Goal: Check status: Check status

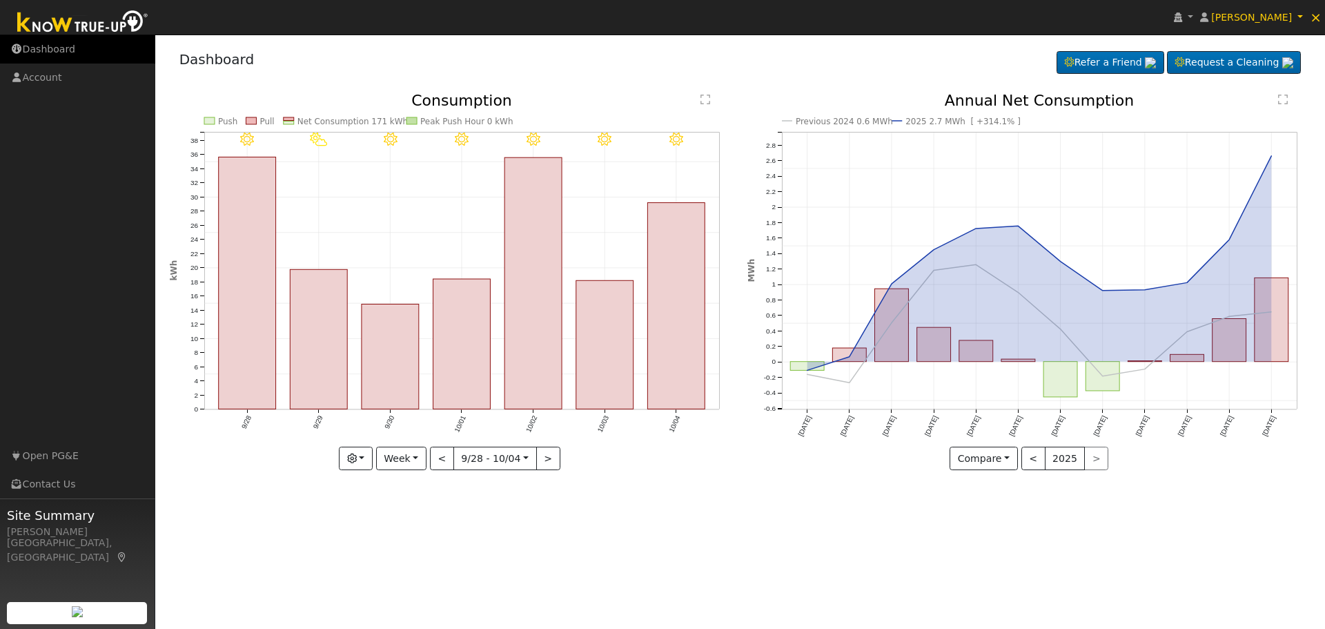
click at [79, 48] on link "Dashboard" at bounding box center [77, 49] width 155 height 28
click at [436, 459] on button "<" at bounding box center [442, 457] width 24 height 23
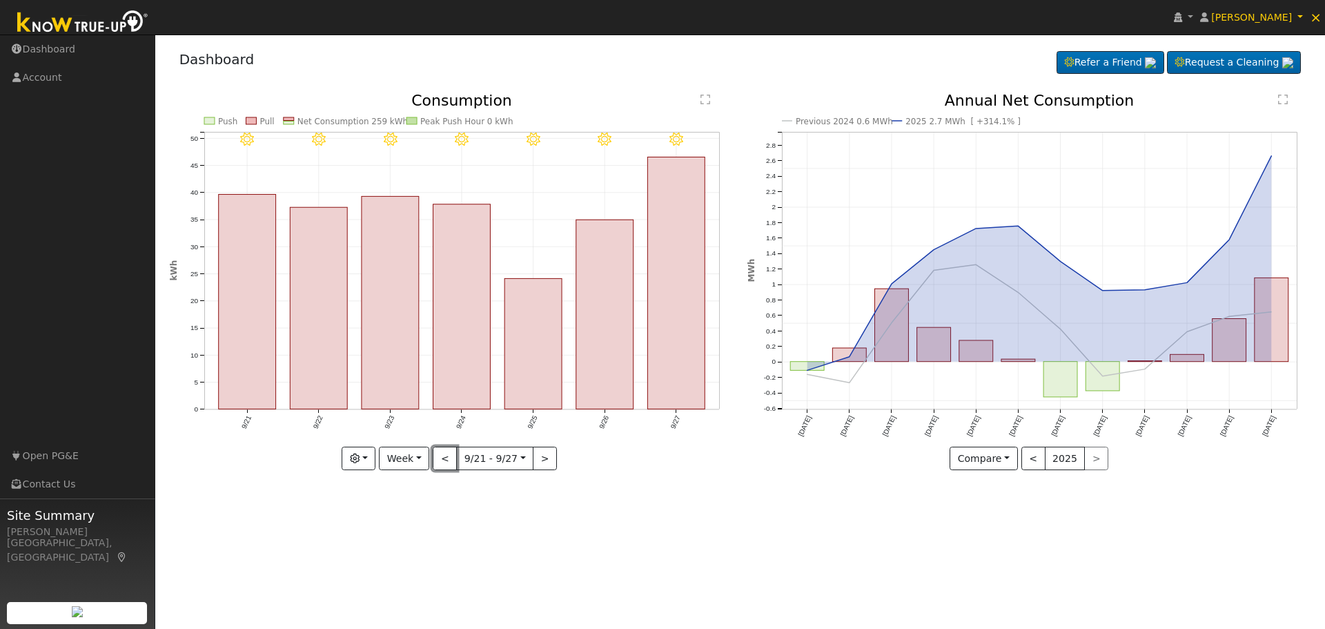
click at [437, 459] on button "<" at bounding box center [445, 457] width 24 height 23
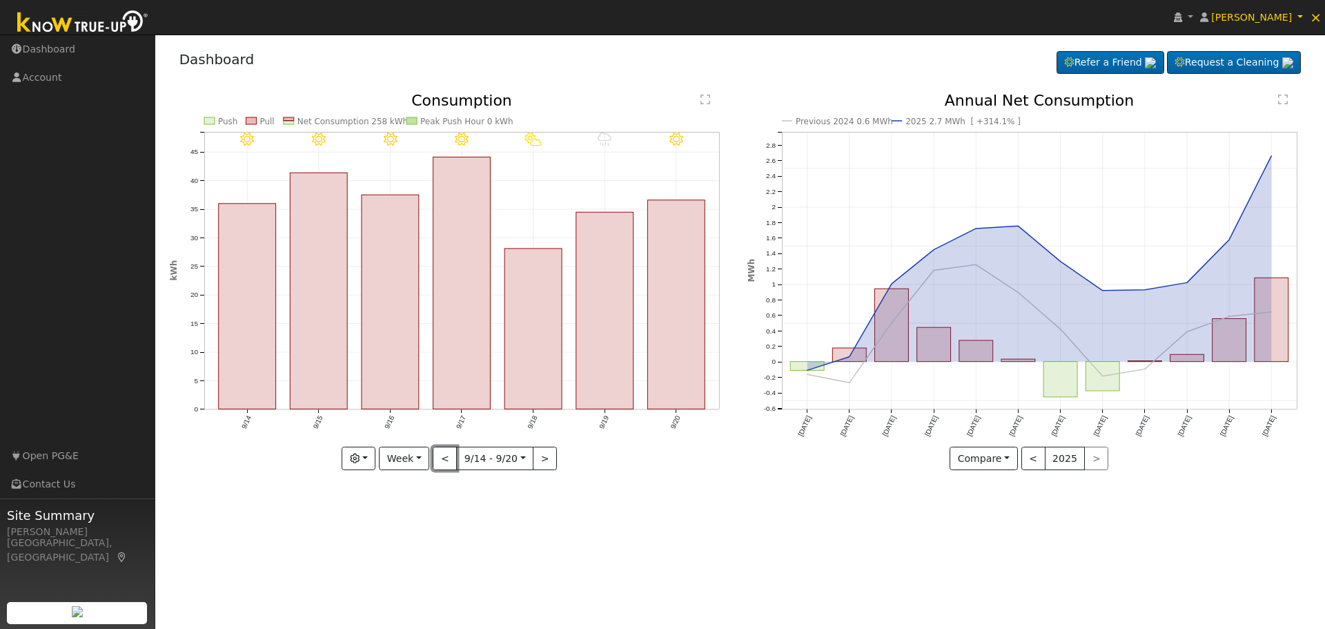
click at [438, 459] on button "<" at bounding box center [445, 457] width 24 height 23
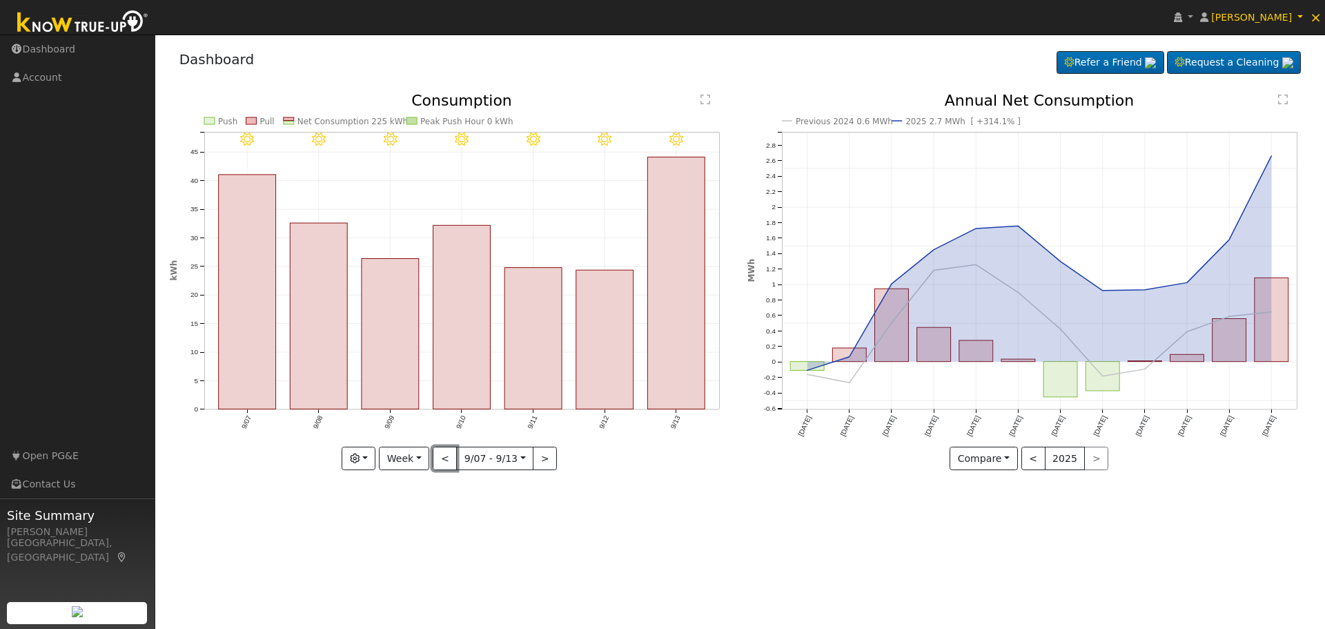
click at [440, 459] on button "<" at bounding box center [445, 457] width 24 height 23
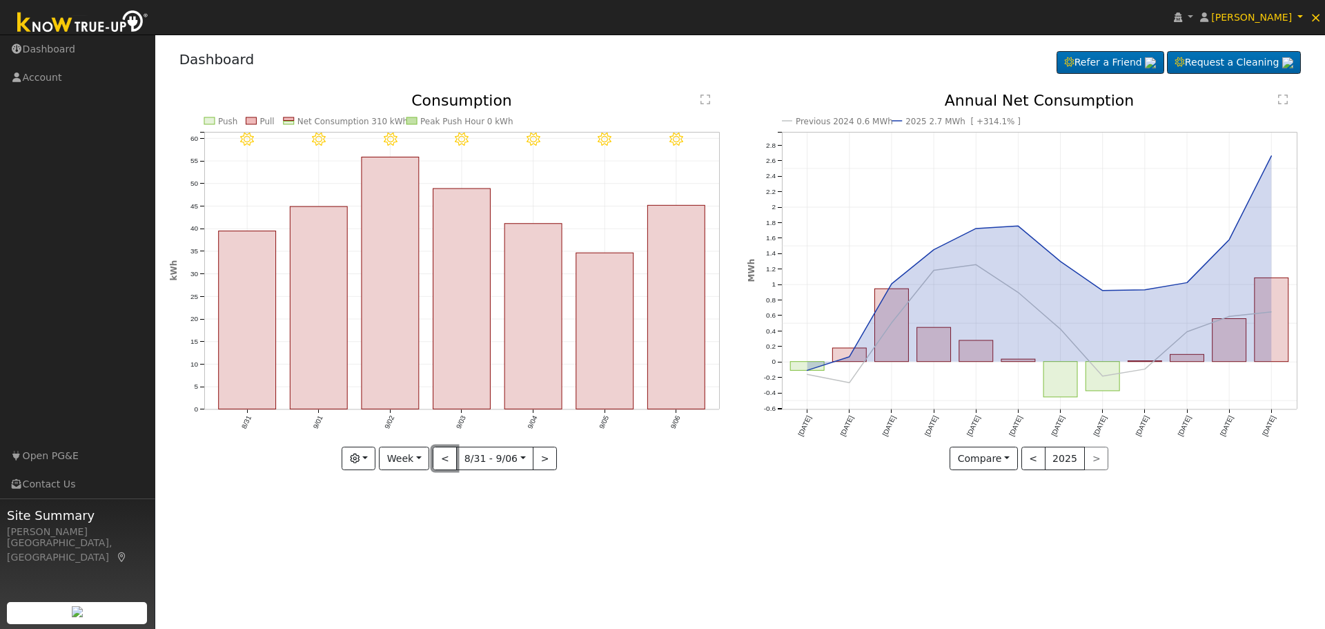
click at [442, 458] on button "<" at bounding box center [445, 457] width 24 height 23
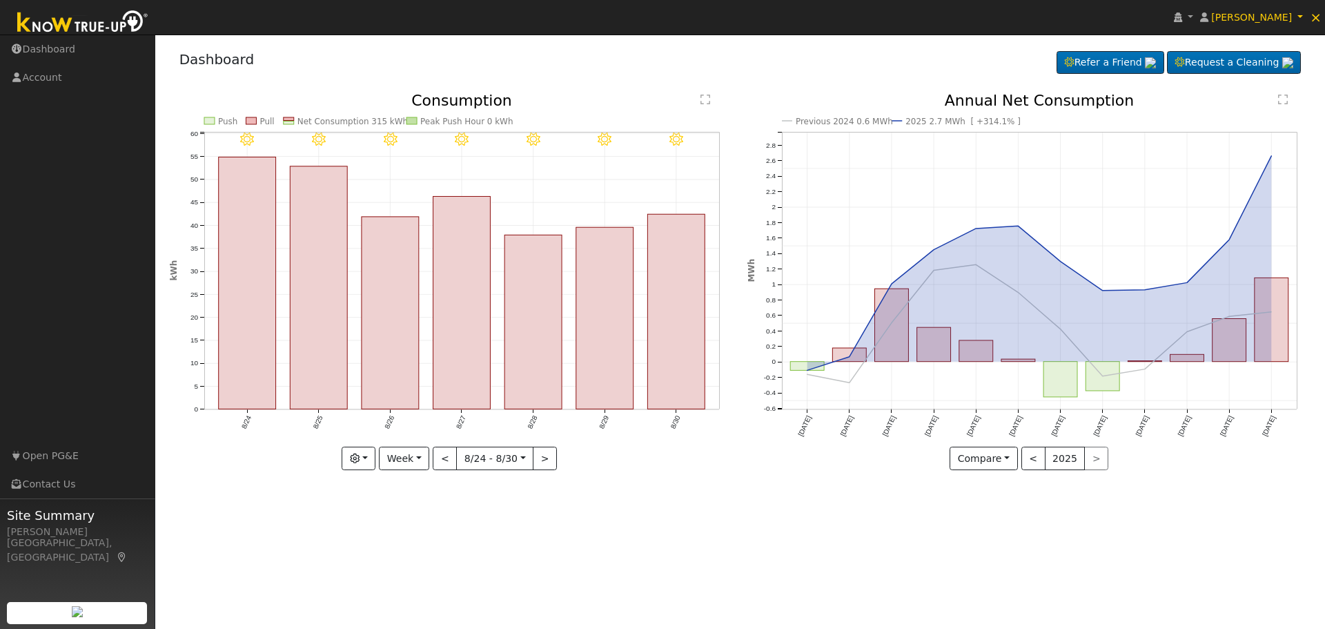
click at [443, 458] on div "8/30 - Clear 8/29 - Clear 8/28 - Clear 8/27 - Clear 8/26 - Clear 8/25 - Clear 8…" at bounding box center [451, 281] width 563 height 377
click at [443, 458] on button "<" at bounding box center [445, 457] width 24 height 23
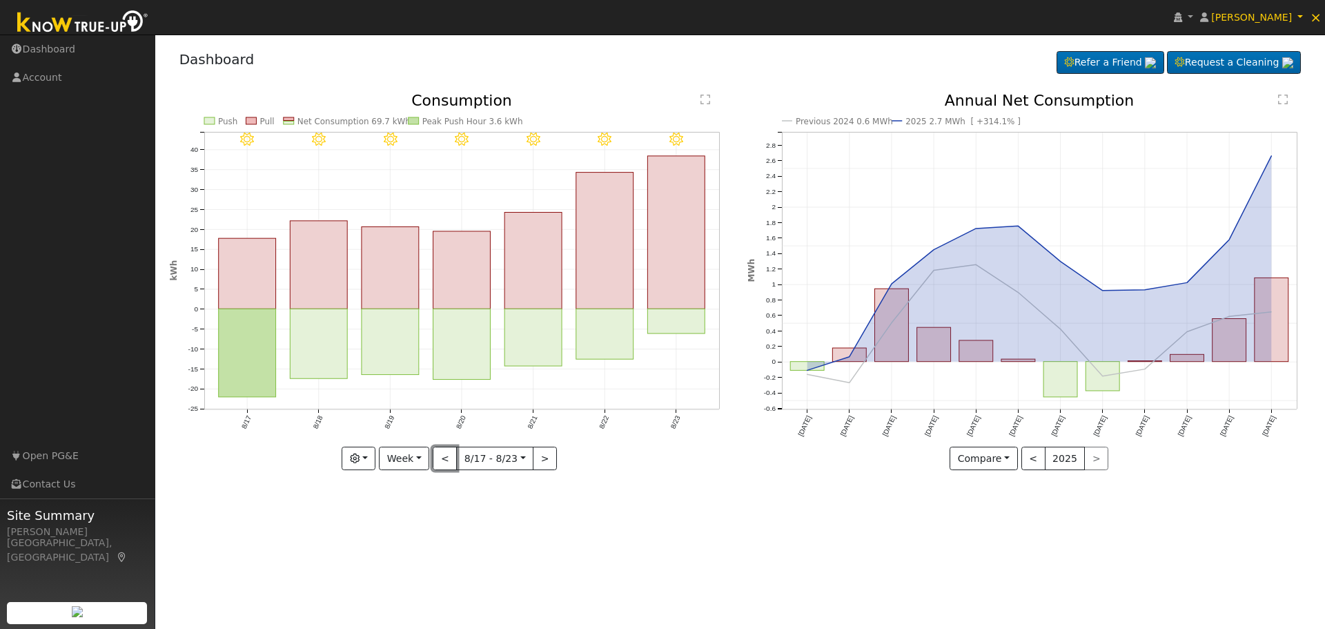
click at [443, 458] on button "<" at bounding box center [445, 457] width 24 height 23
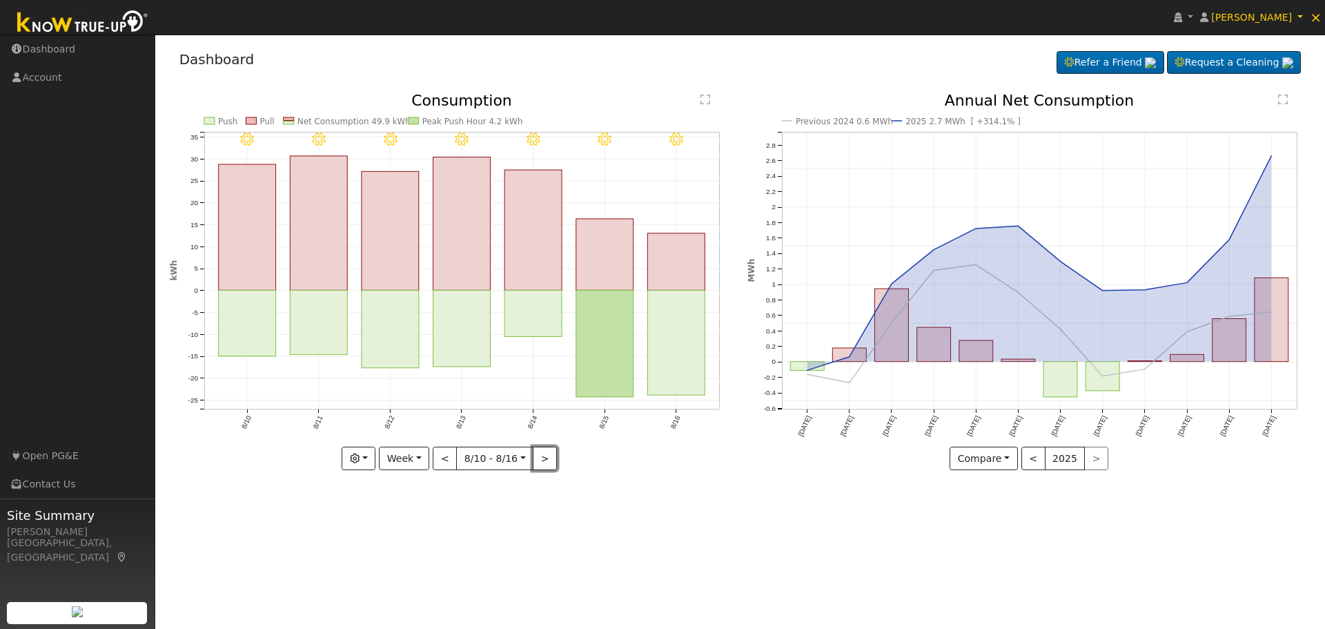
click at [540, 460] on button ">" at bounding box center [545, 457] width 24 height 23
type input "[DATE]"
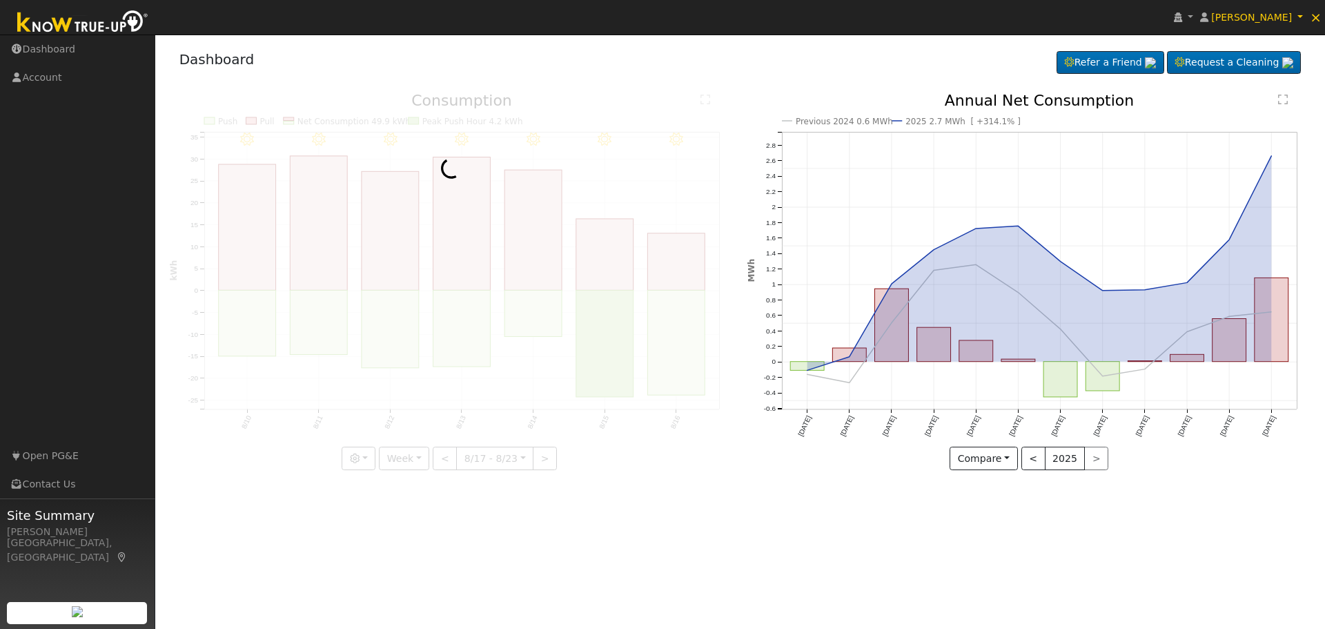
click at [540, 460] on div at bounding box center [451, 281] width 563 height 377
